Goal: Use online tool/utility: Utilize a website feature to perform a specific function

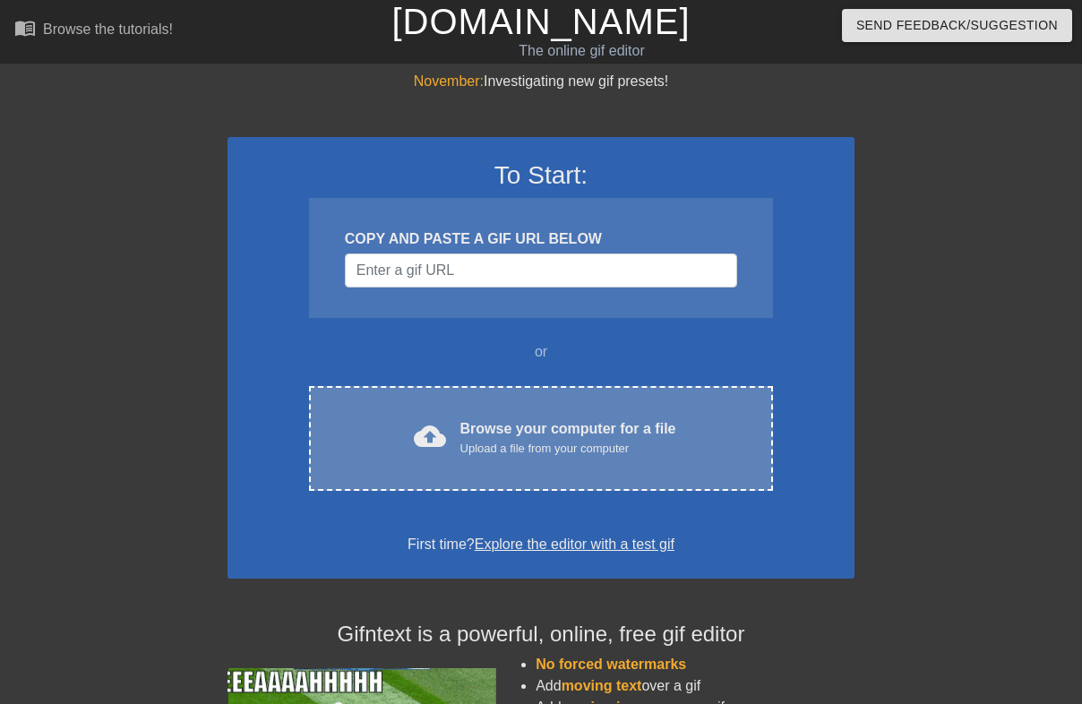
click at [341, 411] on div "cloud_upload Browse your computer for a file Upload a file from your computer C…" at bounding box center [541, 438] width 464 height 105
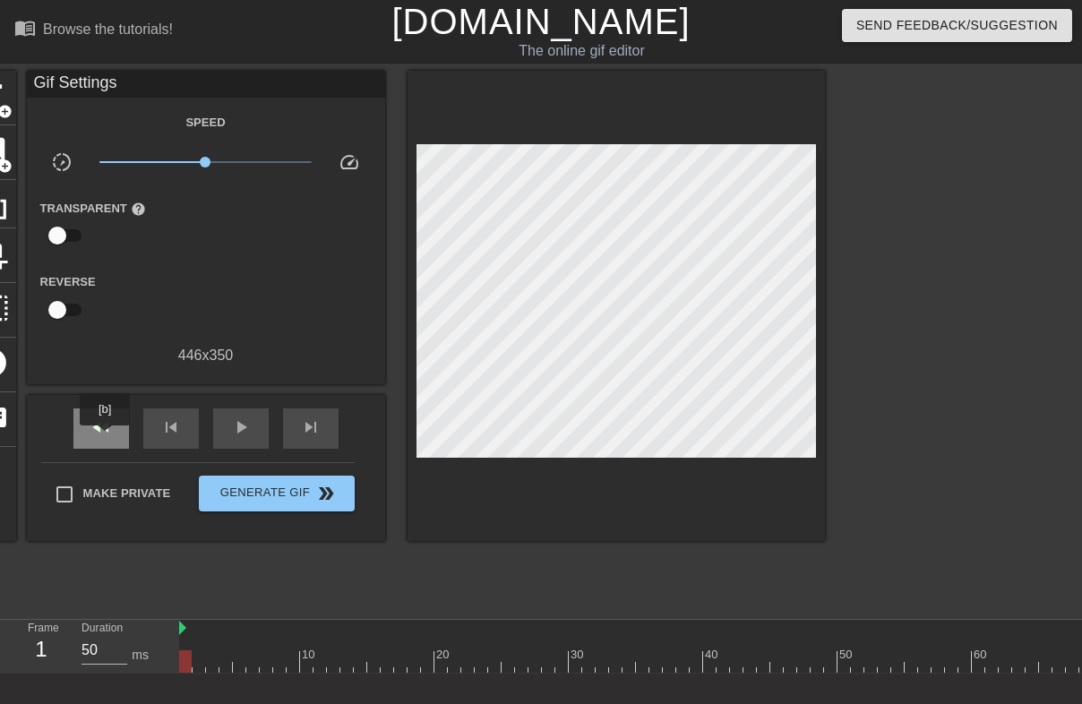
click at [107, 438] on div "fast_rewind" at bounding box center [101, 429] width 56 height 40
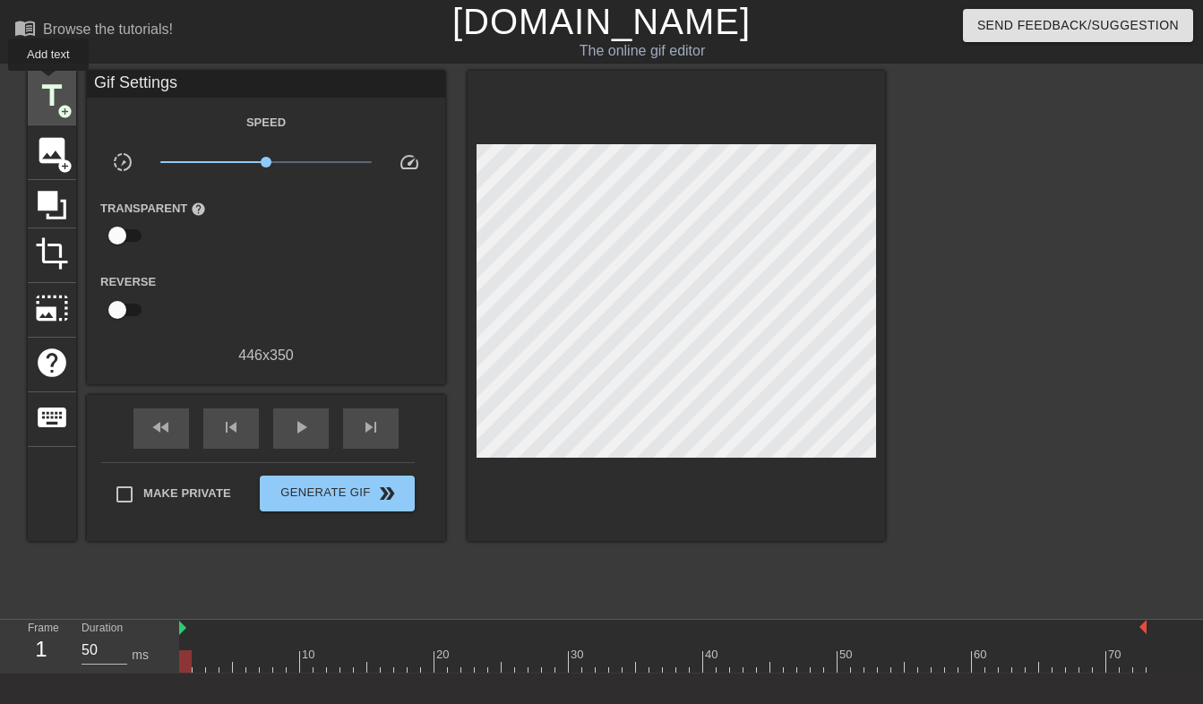
click at [49, 83] on span "title" at bounding box center [52, 96] width 34 height 34
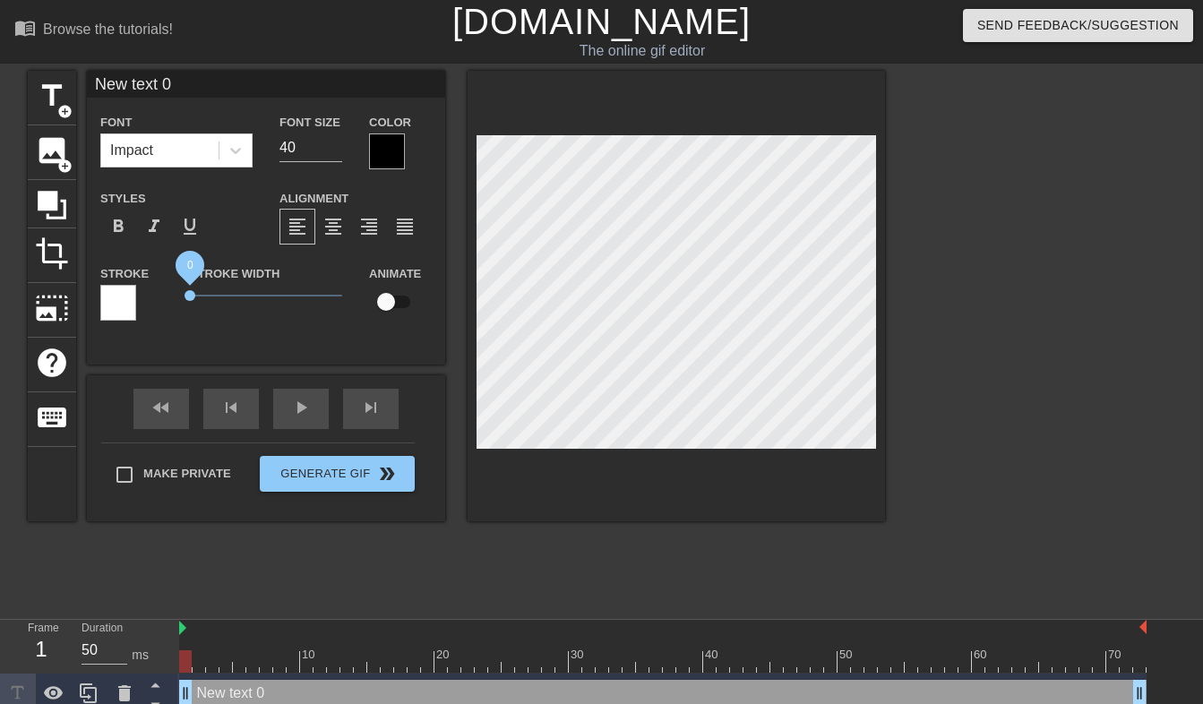
drag, startPoint x: 221, startPoint y: 290, endPoint x: 182, endPoint y: 291, distance: 39.4
click at [182, 291] on div "Stroke Width 0" at bounding box center [265, 299] width 179 height 74
click at [159, 223] on span "format_italic" at bounding box center [154, 227] width 22 height 22
click at [163, 79] on input "New text 0" at bounding box center [266, 84] width 358 height 27
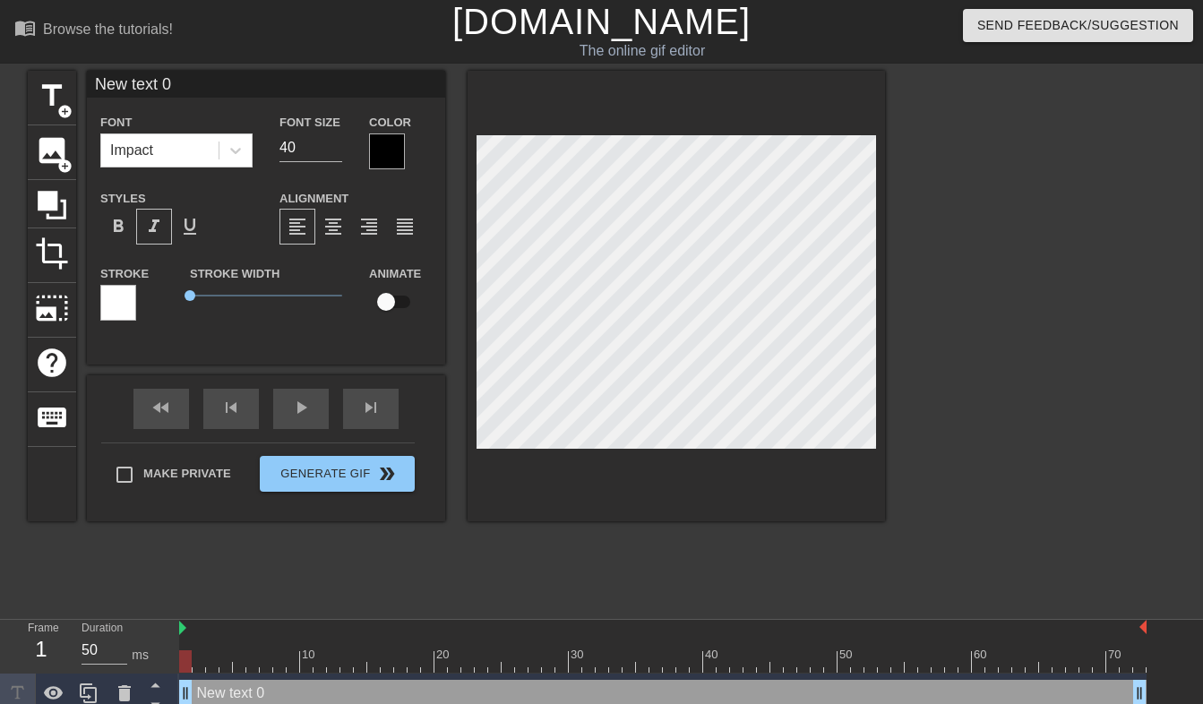
click at [163, 79] on input "New text 0" at bounding box center [266, 84] width 358 height 27
type input "tongue out, goonette!"
click at [383, 142] on div at bounding box center [387, 151] width 36 height 36
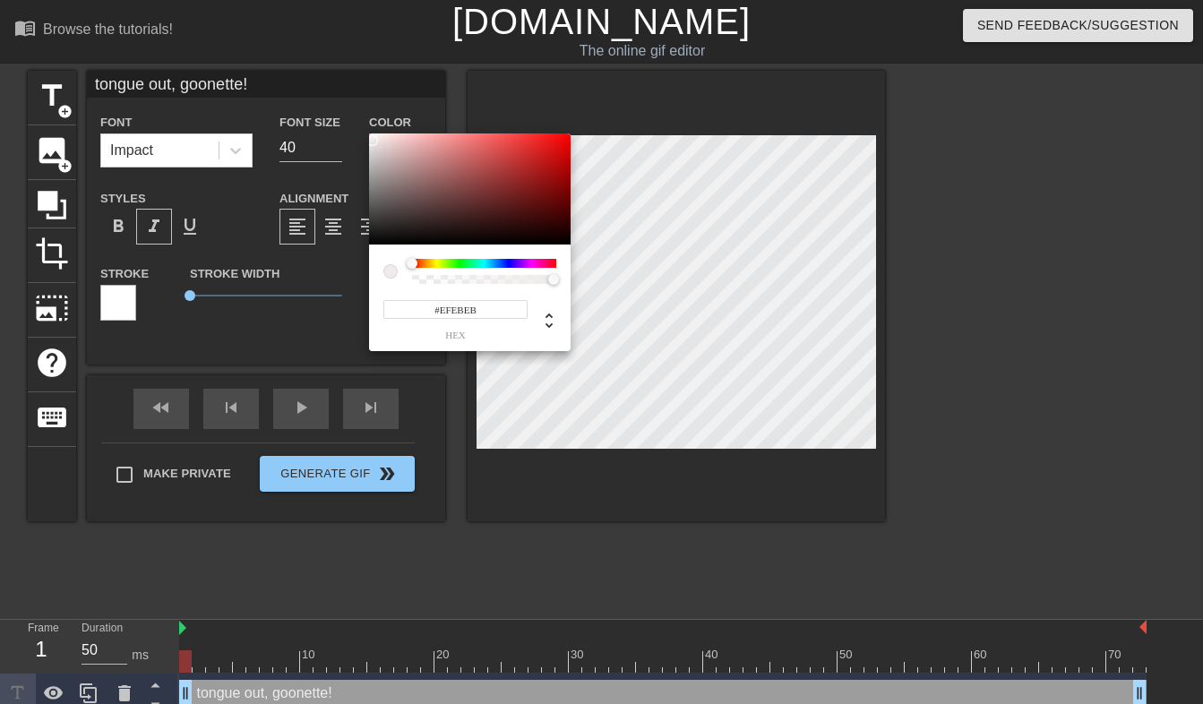
type input "#FFFFFF"
drag, startPoint x: 390, startPoint y: 160, endPoint x: 360, endPoint y: 124, distance: 47.2
click at [360, 124] on div "#FFFFFF hex" at bounding box center [601, 352] width 1203 height 704
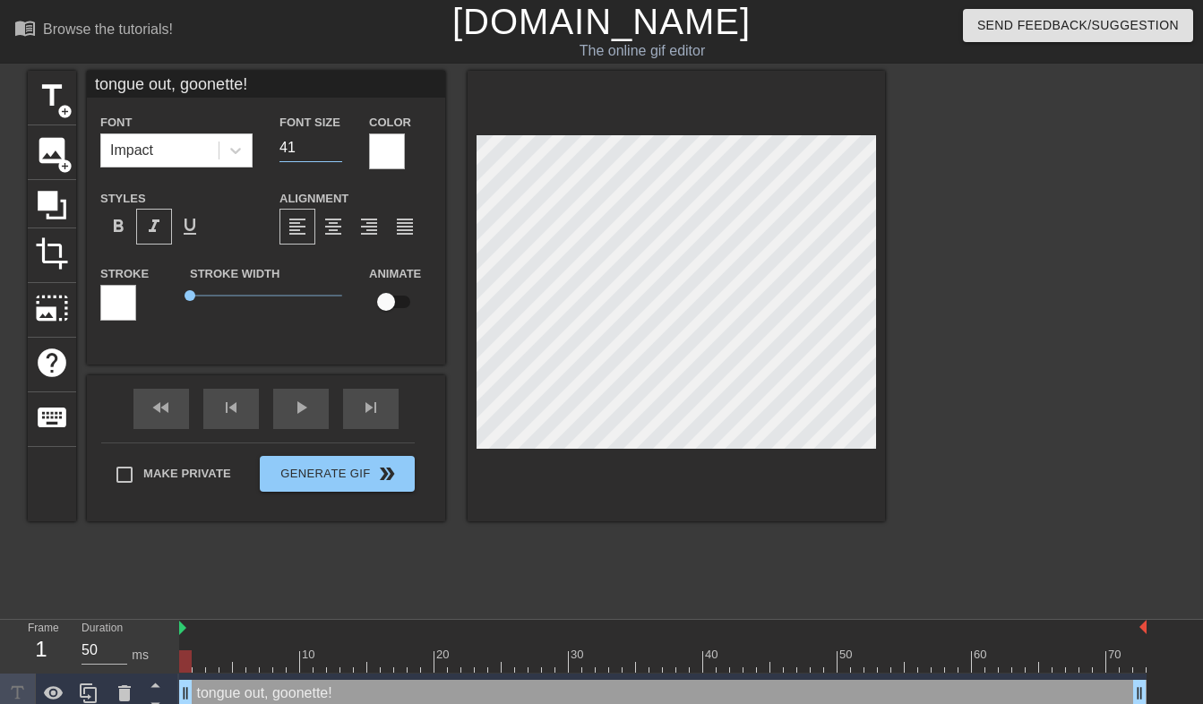
click at [336, 139] on input "41" at bounding box center [311, 147] width 63 height 29
click at [336, 139] on input "42" at bounding box center [311, 147] width 63 height 29
click at [336, 139] on input "43" at bounding box center [311, 147] width 63 height 29
click at [336, 139] on input "44" at bounding box center [311, 147] width 63 height 29
click at [336, 139] on input "45" at bounding box center [311, 147] width 63 height 29
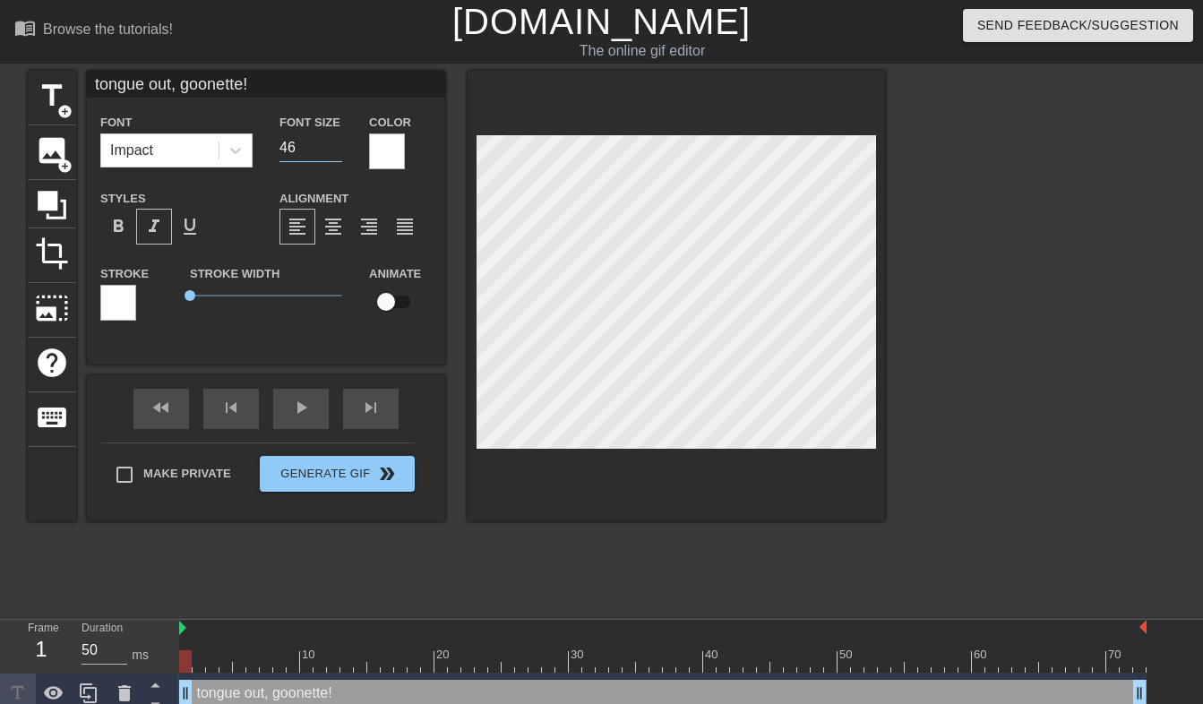
click at [336, 139] on input "46" at bounding box center [311, 147] width 63 height 29
click at [336, 139] on input "47" at bounding box center [311, 147] width 63 height 29
click at [336, 139] on input "48" at bounding box center [311, 147] width 63 height 29
type input "49"
click at [336, 139] on input "49" at bounding box center [311, 147] width 63 height 29
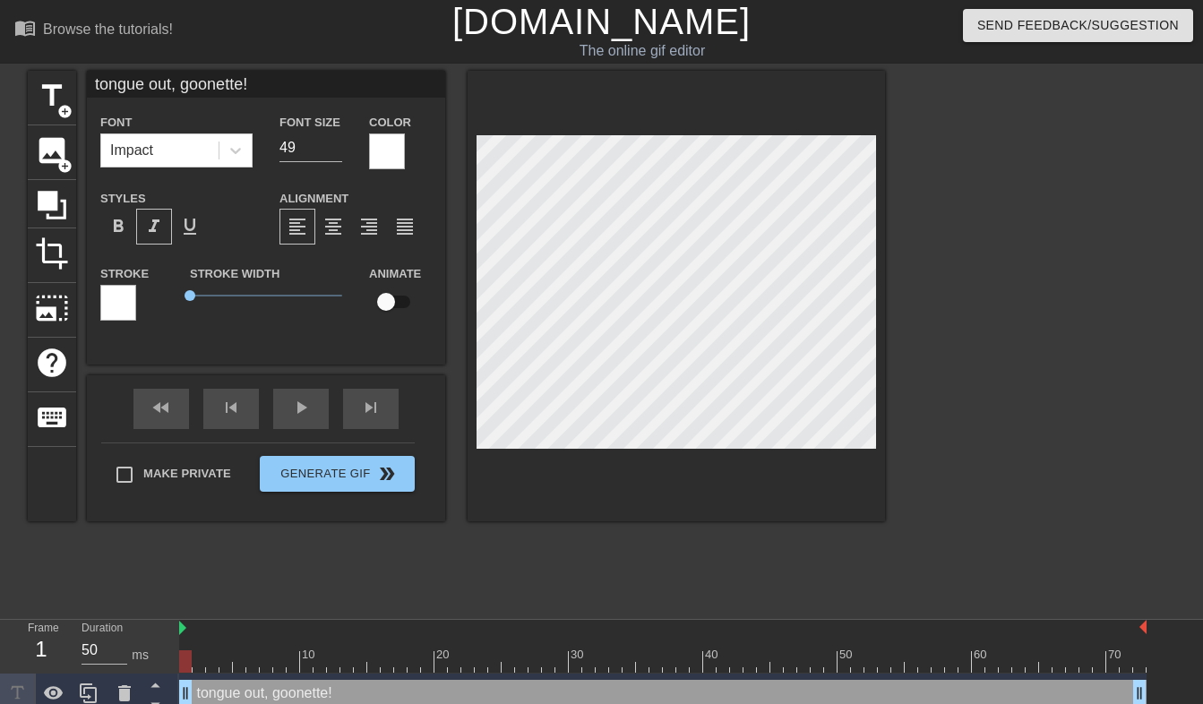
click at [396, 139] on div at bounding box center [387, 151] width 36 height 36
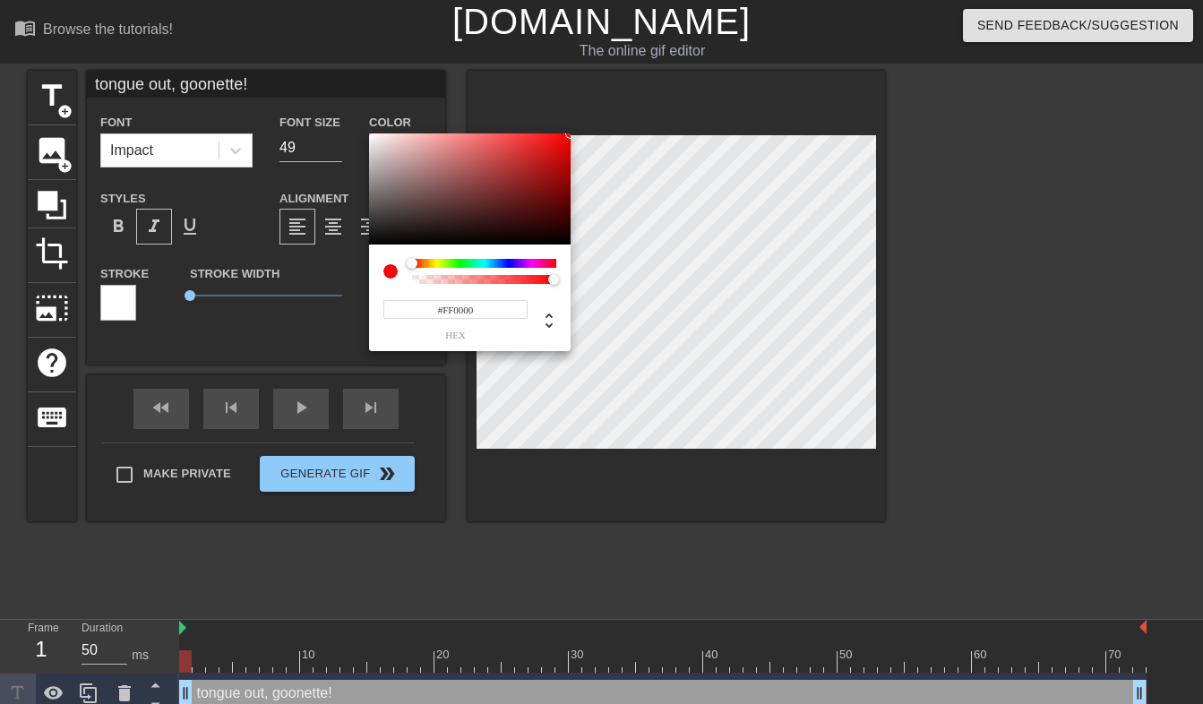
drag, startPoint x: 425, startPoint y: 161, endPoint x: 578, endPoint y: 131, distance: 156.2
click at [578, 131] on div "#FF0000 hex" at bounding box center [601, 352] width 1203 height 704
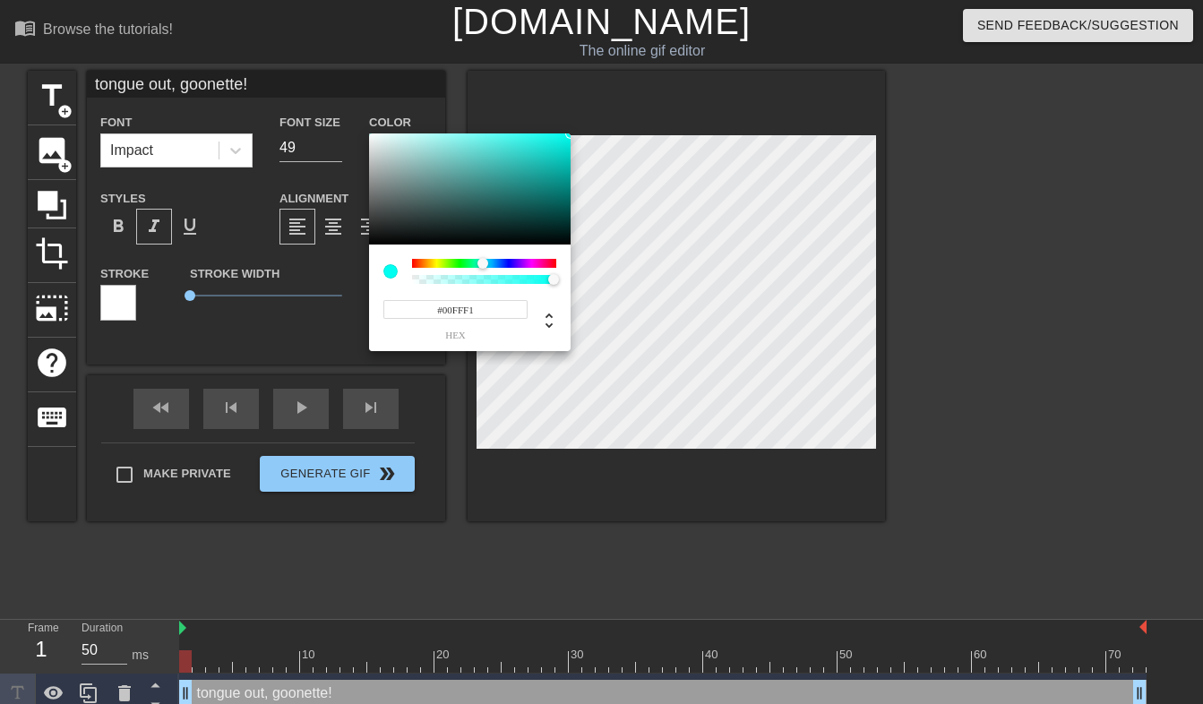
drag, startPoint x: 412, startPoint y: 262, endPoint x: 483, endPoint y: 260, distance: 70.8
click at [483, 260] on div at bounding box center [483, 263] width 11 height 11
click at [548, 316] on icon at bounding box center [549, 321] width 22 height 22
type input "177"
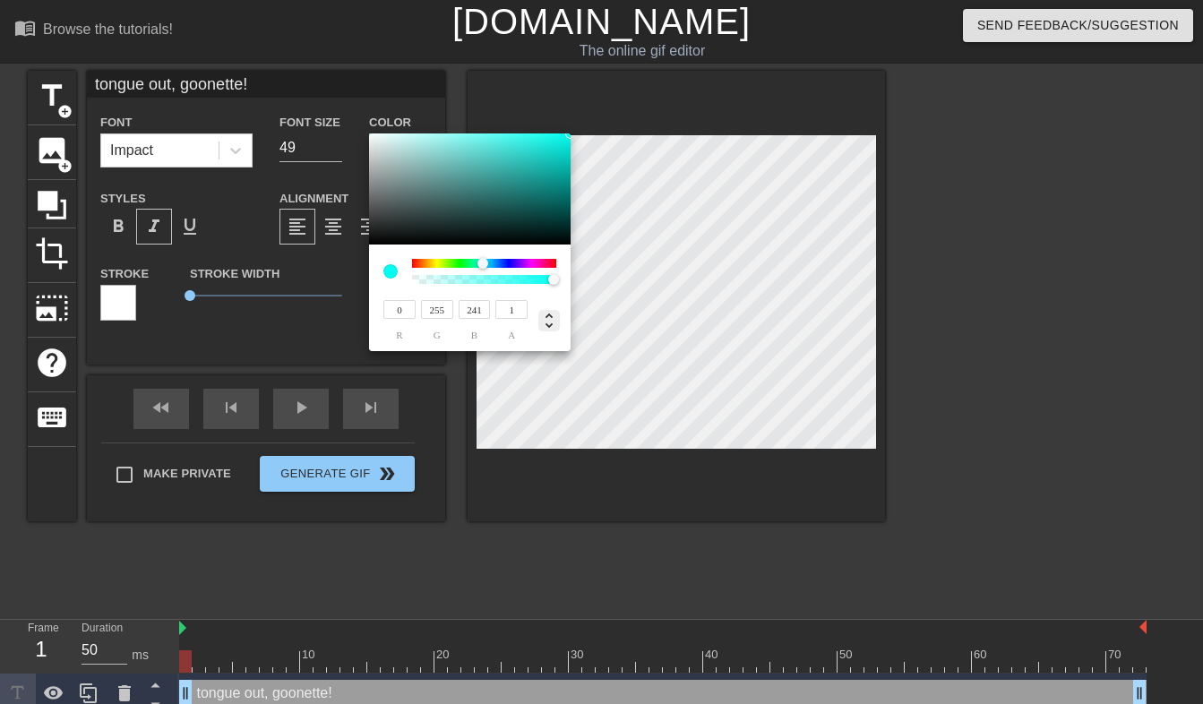
type input "100%"
type input "50%"
click at [548, 316] on icon at bounding box center [549, 321] width 22 height 22
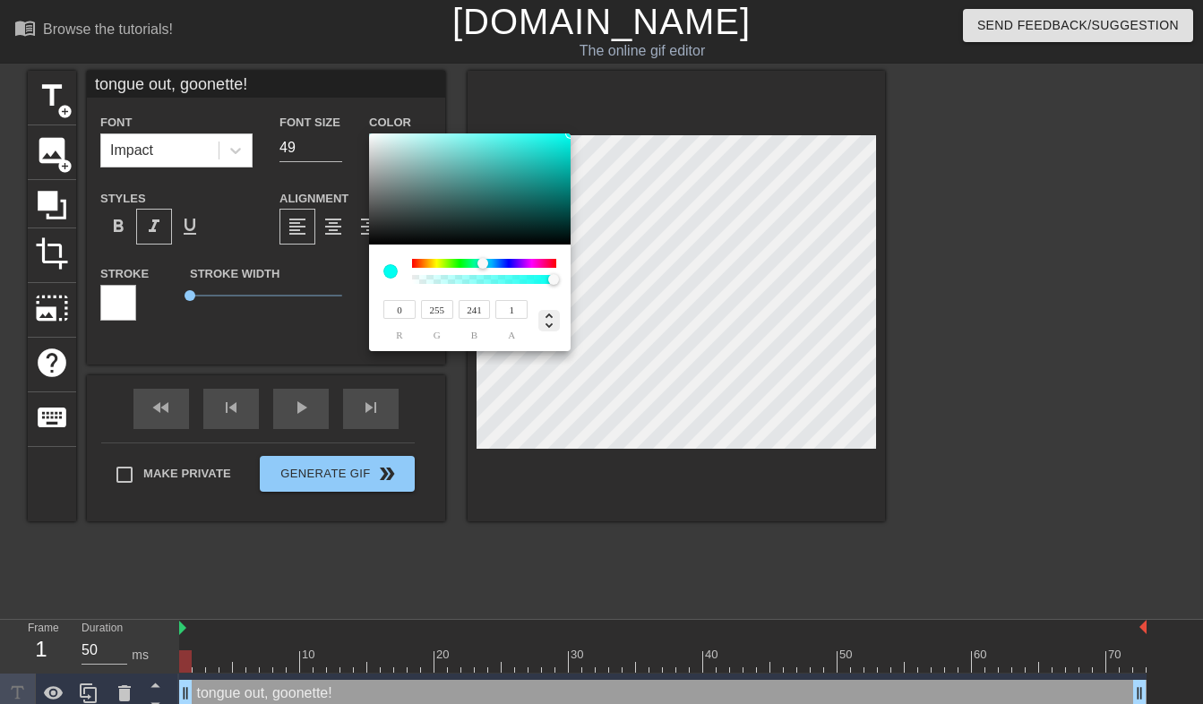
type input "177"
type input "100%"
type input "50%"
click at [548, 316] on icon at bounding box center [549, 321] width 22 height 22
drag, startPoint x: 489, startPoint y: 220, endPoint x: 578, endPoint y: 99, distance: 150.0
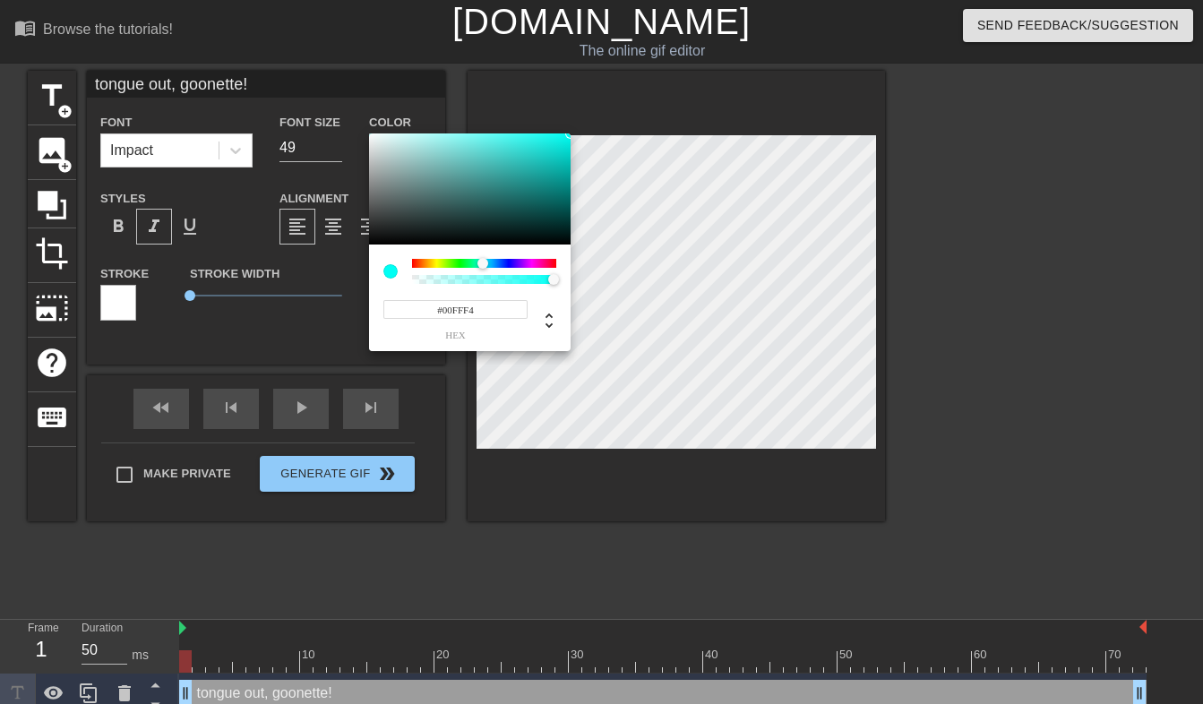
click at [578, 99] on div "#00FFF4 hex" at bounding box center [601, 352] width 1203 height 704
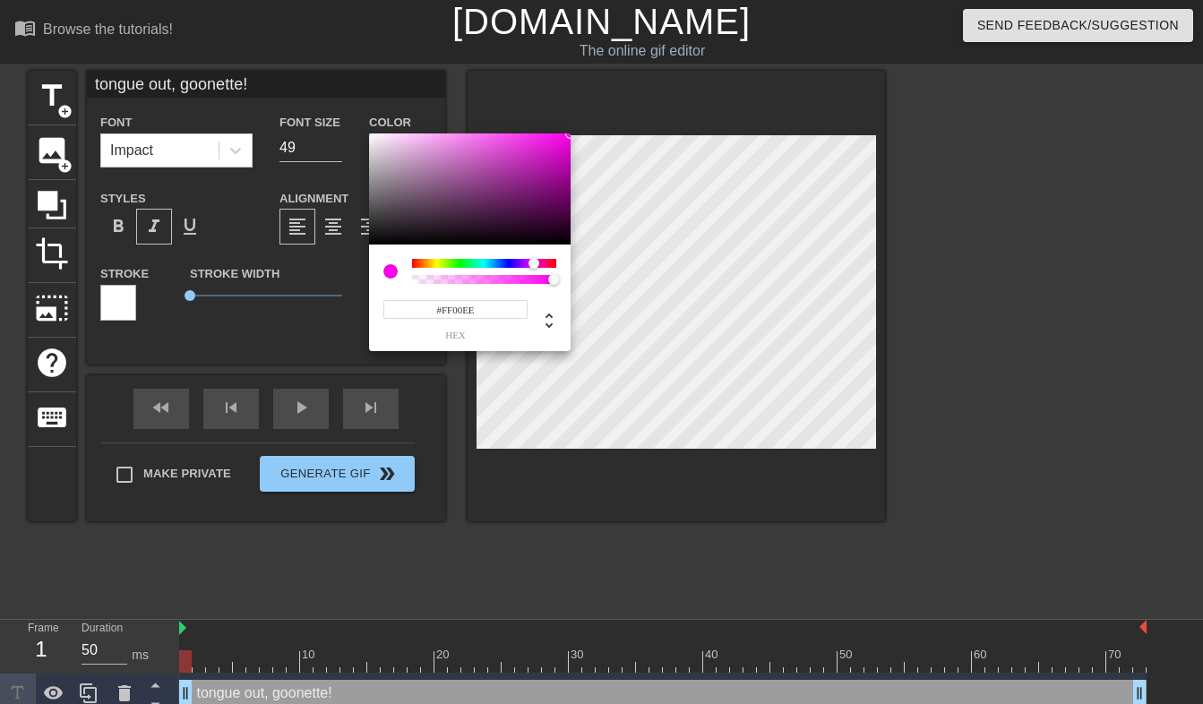
drag, startPoint x: 485, startPoint y: 262, endPoint x: 534, endPoint y: 262, distance: 49.3
click at [534, 262] on div at bounding box center [534, 263] width 11 height 11
drag, startPoint x: 467, startPoint y: 309, endPoint x: 486, endPoint y: 308, distance: 19.7
click at [486, 308] on input "#FF00EE" at bounding box center [455, 309] width 144 height 19
type input "#FF00FF"
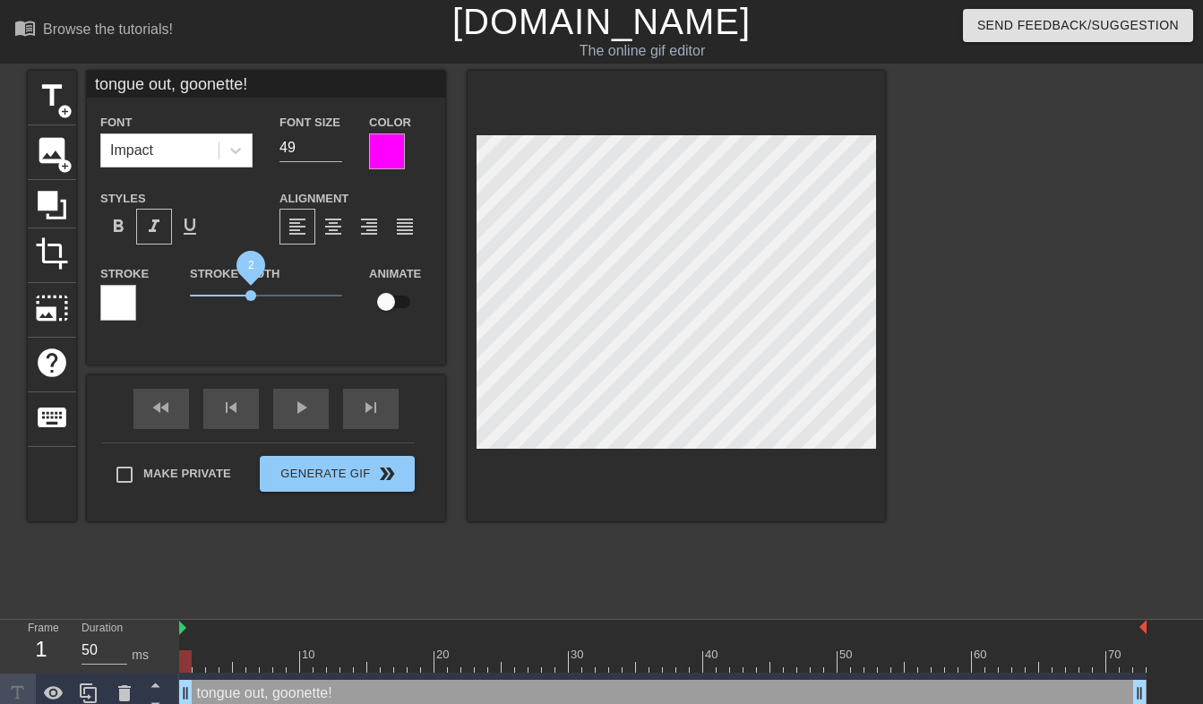
drag, startPoint x: 191, startPoint y: 294, endPoint x: 251, endPoint y: 296, distance: 60.1
click at [251, 296] on span "2" at bounding box center [250, 295] width 11 height 11
click at [251, 351] on div "tongue out, goonette! Font Impact Font Size 49 Color Styles format_bold format_…" at bounding box center [266, 218] width 358 height 294
click at [132, 299] on div at bounding box center [118, 303] width 36 height 36
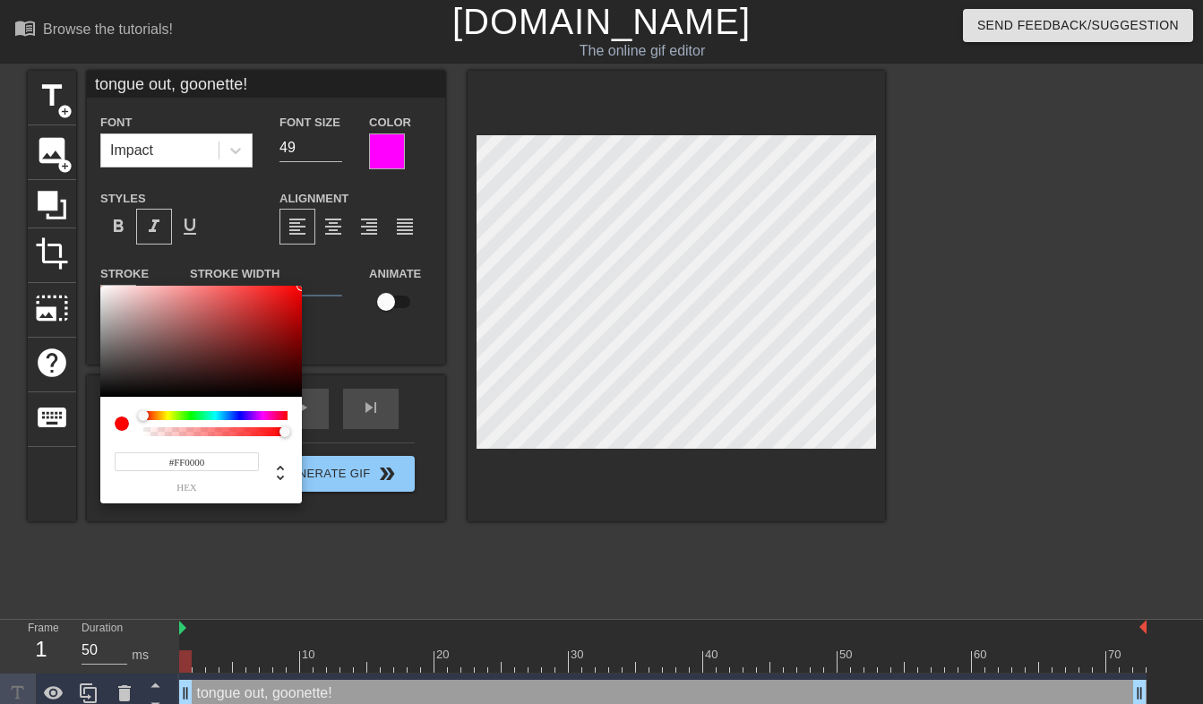
drag, startPoint x: 195, startPoint y: 347, endPoint x: 322, endPoint y: 262, distance: 152.3
click at [322, 262] on div "#FF0000 hex" at bounding box center [601, 352] width 1203 height 704
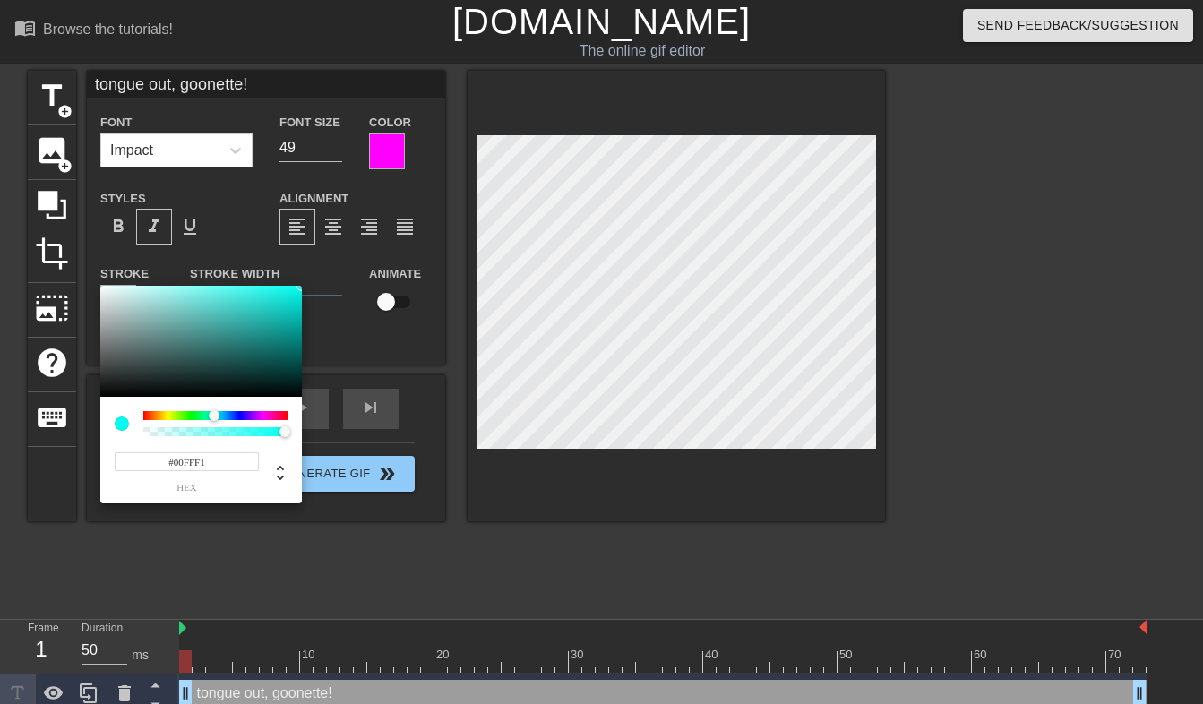
drag, startPoint x: 147, startPoint y: 417, endPoint x: 214, endPoint y: 410, distance: 67.6
click at [214, 410] on div at bounding box center [214, 415] width 11 height 11
click at [212, 466] on input "#00FFF1" at bounding box center [187, 461] width 144 height 19
type input "#00FFFf"
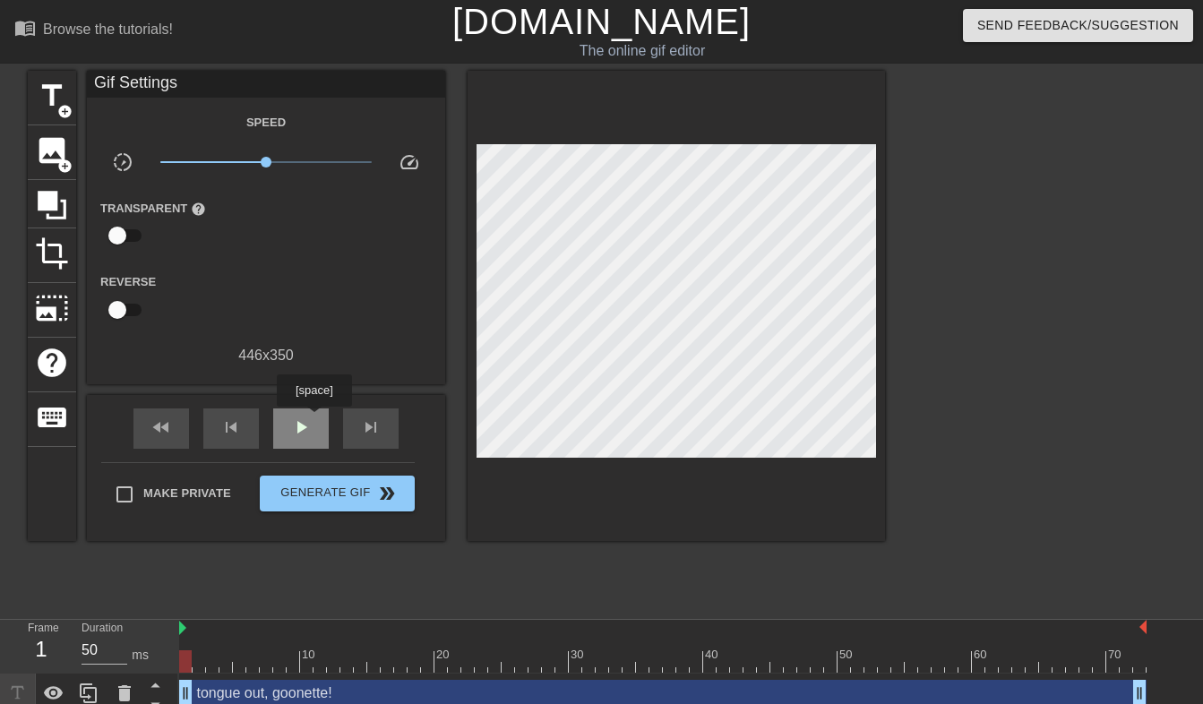
click at [316, 419] on div "play_arrow" at bounding box center [301, 429] width 56 height 40
click at [305, 511] on div "Make Private Generate Gif double_arrow" at bounding box center [258, 497] width 314 height 71
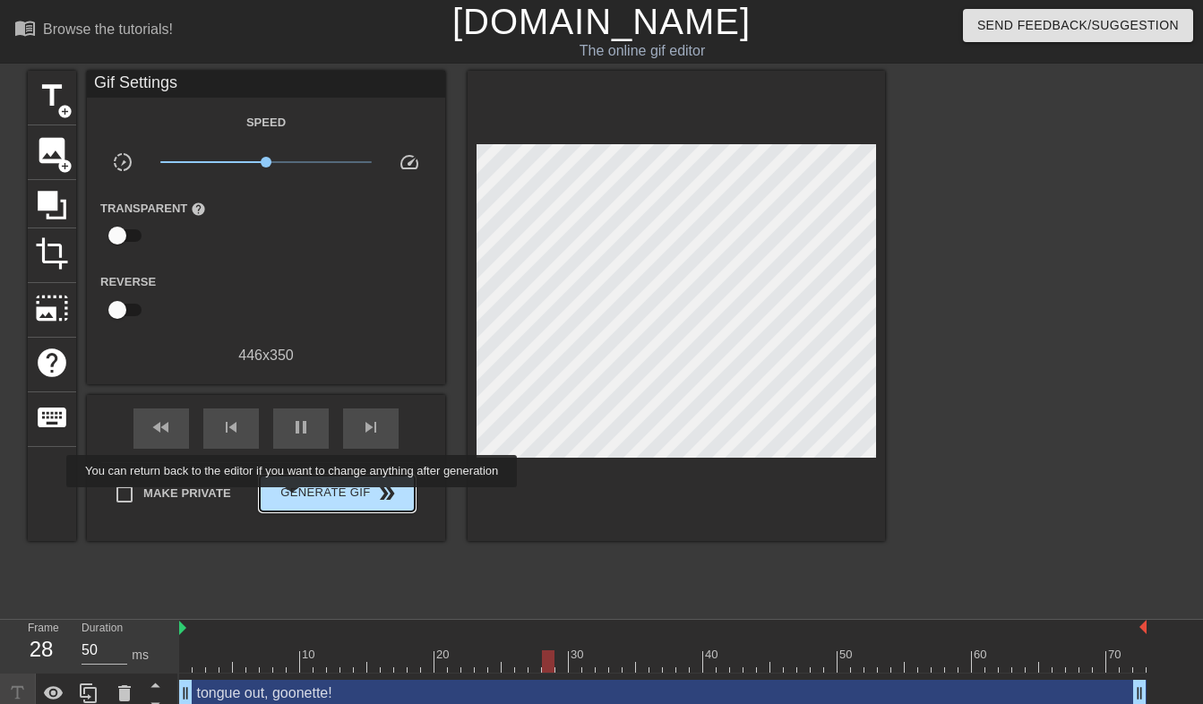
click at [303, 498] on span "Generate Gif double_arrow" at bounding box center [337, 494] width 141 height 22
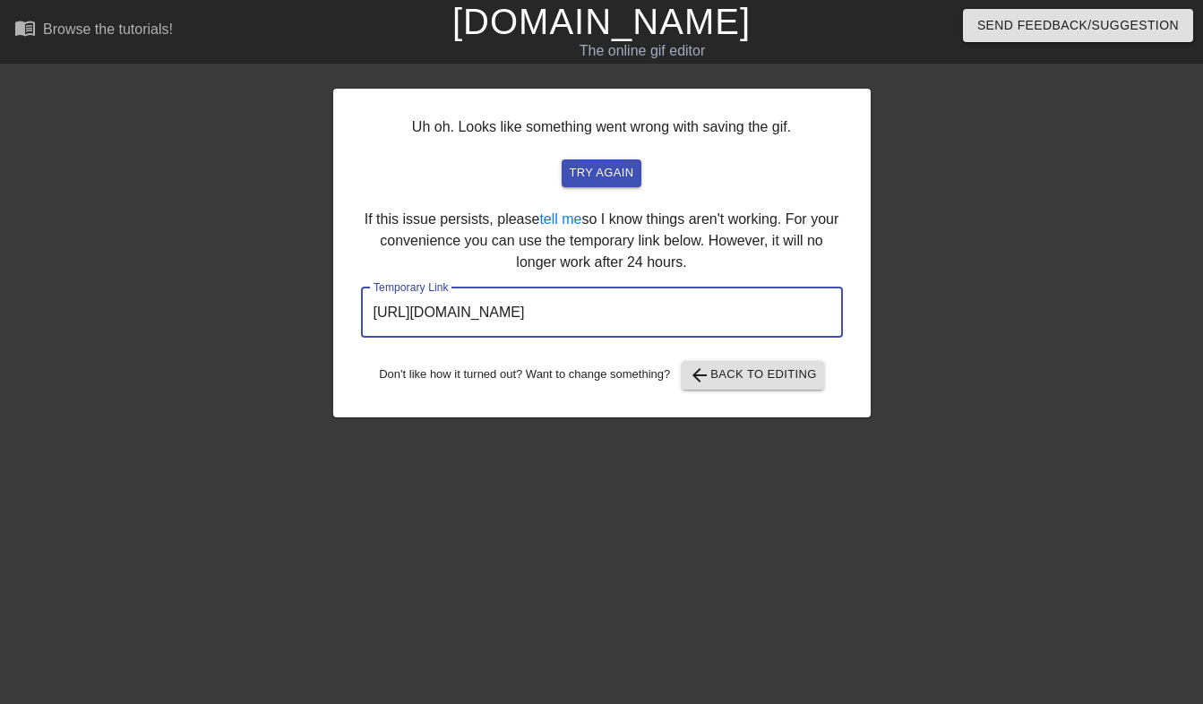
click at [481, 304] on input "[URL][DOMAIN_NAME]" at bounding box center [602, 313] width 482 height 50
